Goal: Information Seeking & Learning: Learn about a topic

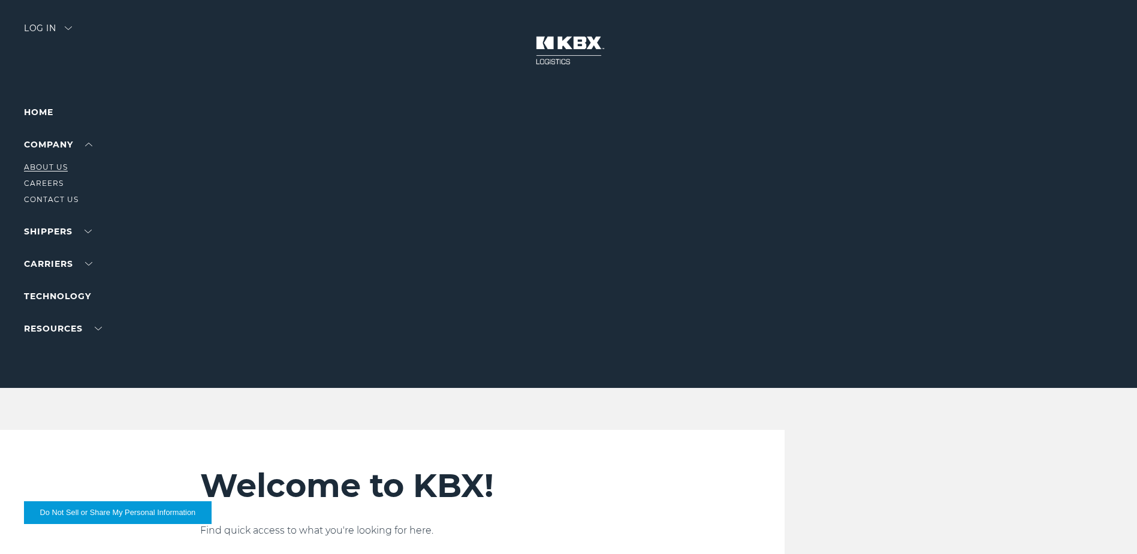
click at [53, 169] on link "About Us" at bounding box center [46, 166] width 44 height 9
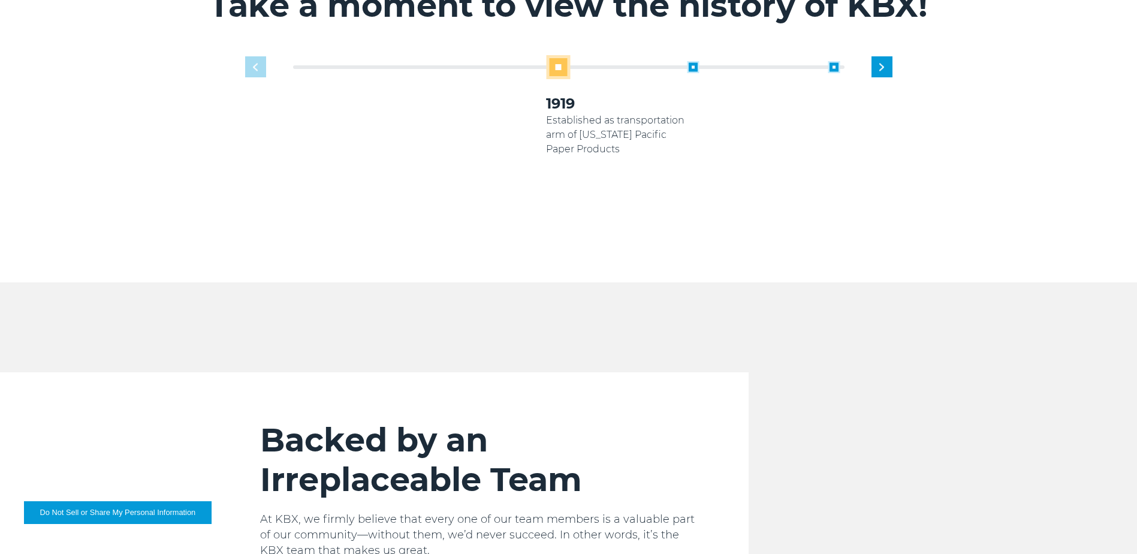
scroll to position [899, 0]
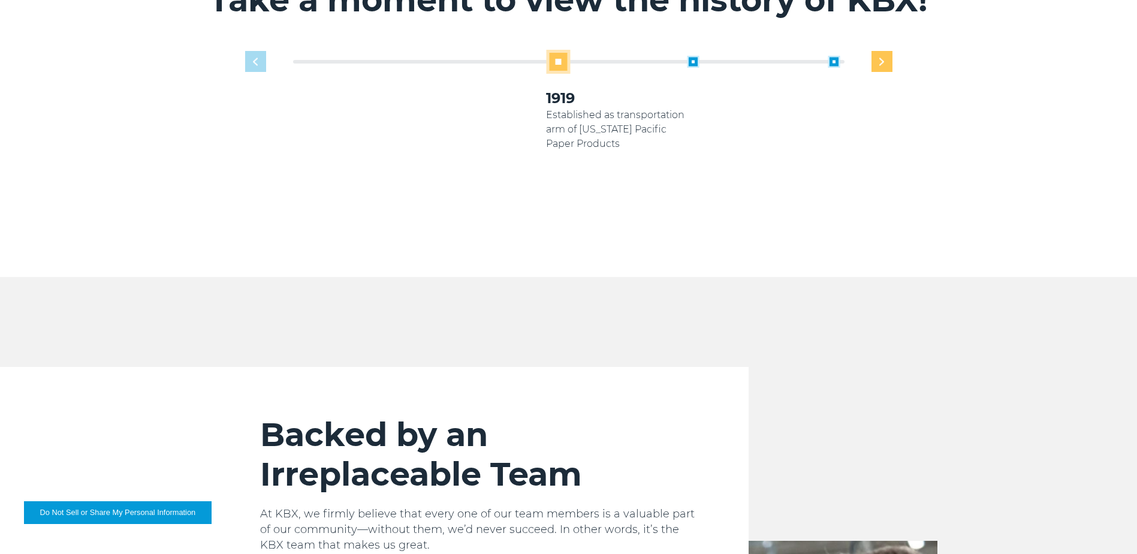
click at [883, 58] on img "Next slide" at bounding box center [881, 62] width 5 height 8
click at [256, 58] on img "Previous slide" at bounding box center [255, 62] width 5 height 8
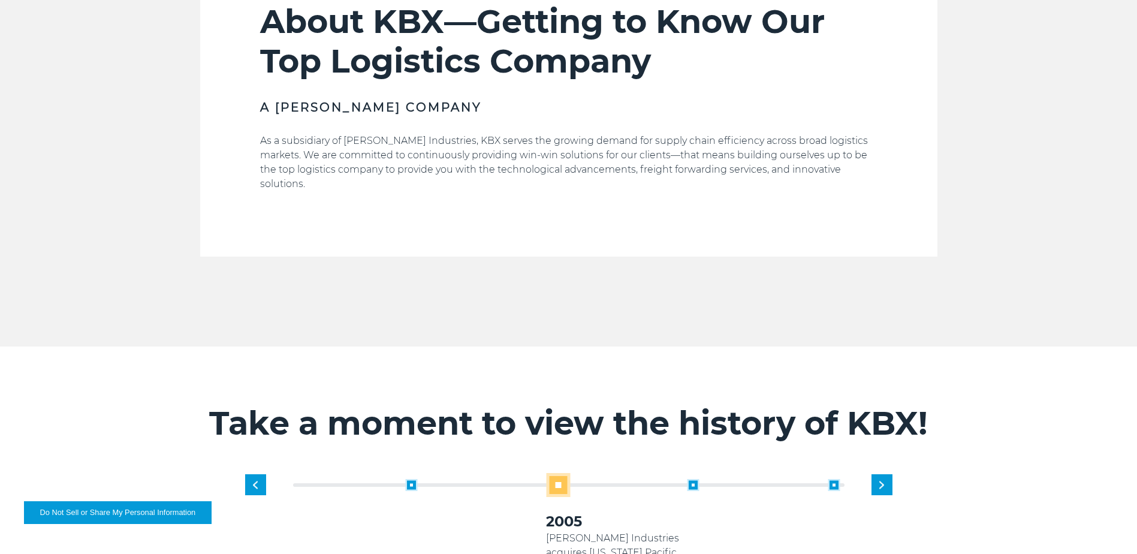
scroll to position [230, 0]
